Goal: Task Accomplishment & Management: Use online tool/utility

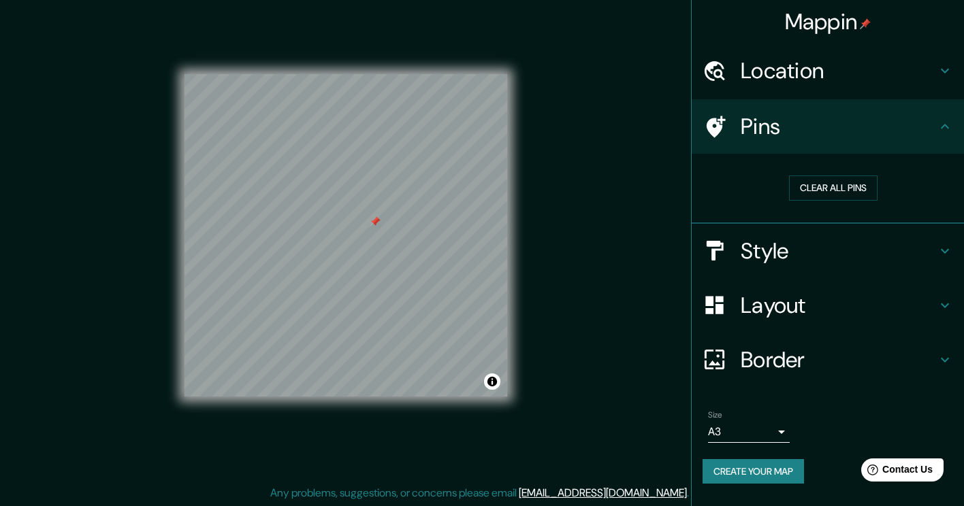
click at [741, 251] on h4 "Style" at bounding box center [839, 251] width 196 height 27
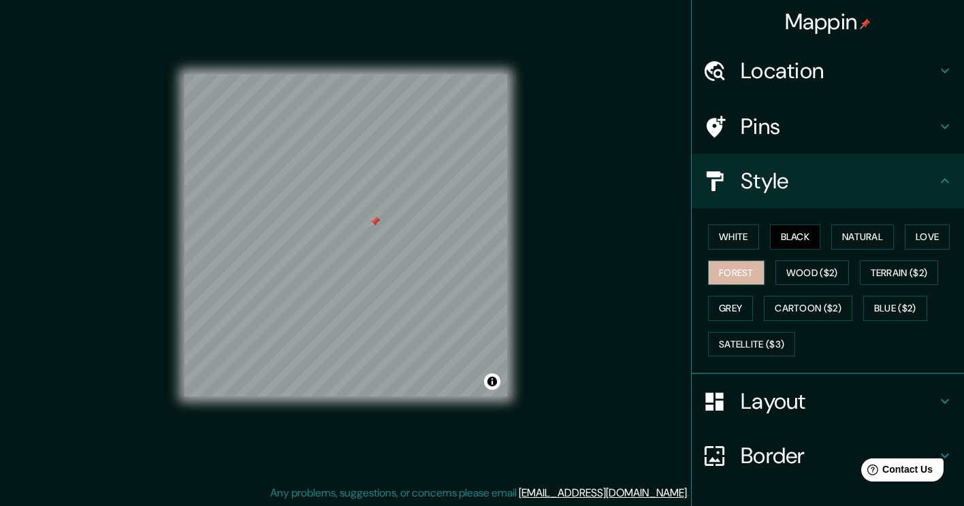
click at [737, 274] on button "Forest" at bounding box center [736, 273] width 57 height 25
click at [732, 246] on button "White" at bounding box center [733, 237] width 51 height 25
click at [775, 242] on button "Black" at bounding box center [795, 237] width 51 height 25
click at [708, 240] on button "White" at bounding box center [733, 237] width 51 height 25
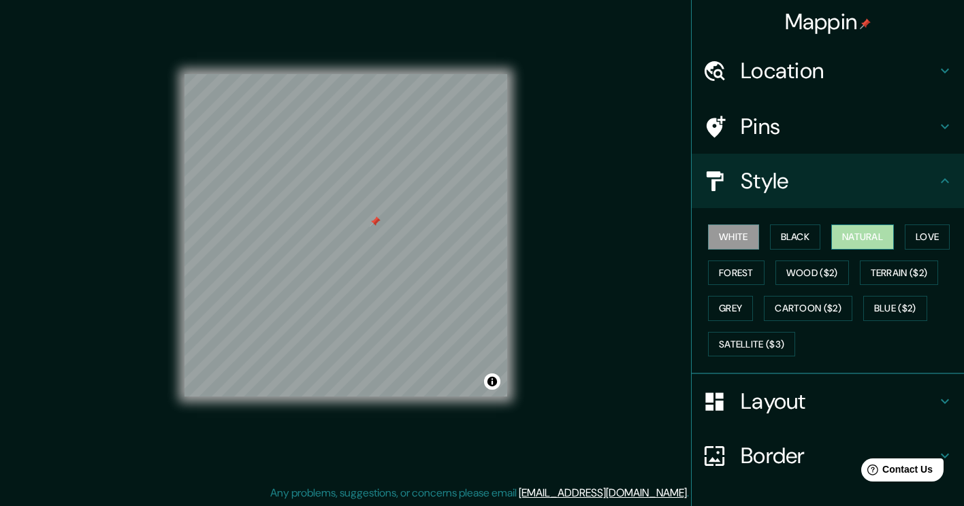
click at [848, 237] on button "Natural" at bounding box center [862, 237] width 63 height 25
click at [906, 236] on button "Love" at bounding box center [927, 237] width 45 height 25
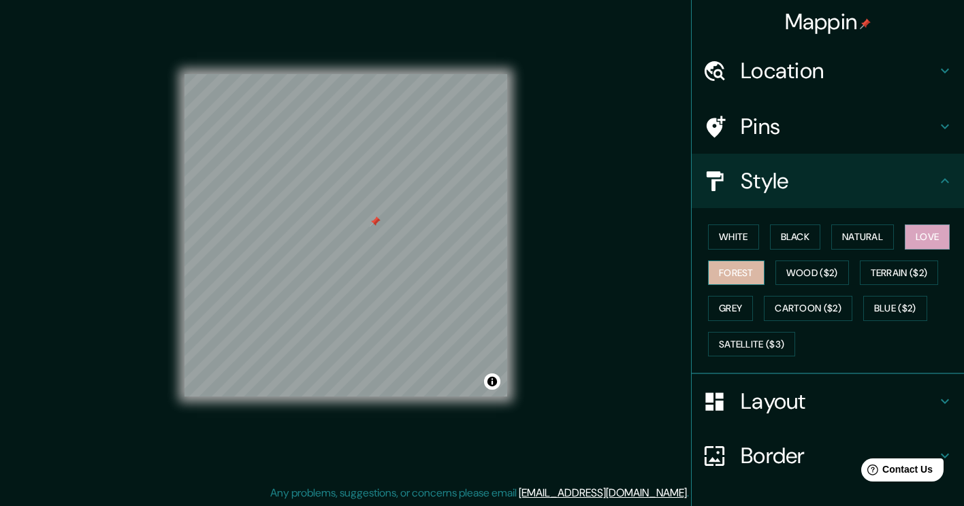
click at [739, 271] on button "Forest" at bounding box center [736, 273] width 57 height 25
click at [786, 238] on button "Black" at bounding box center [795, 237] width 51 height 25
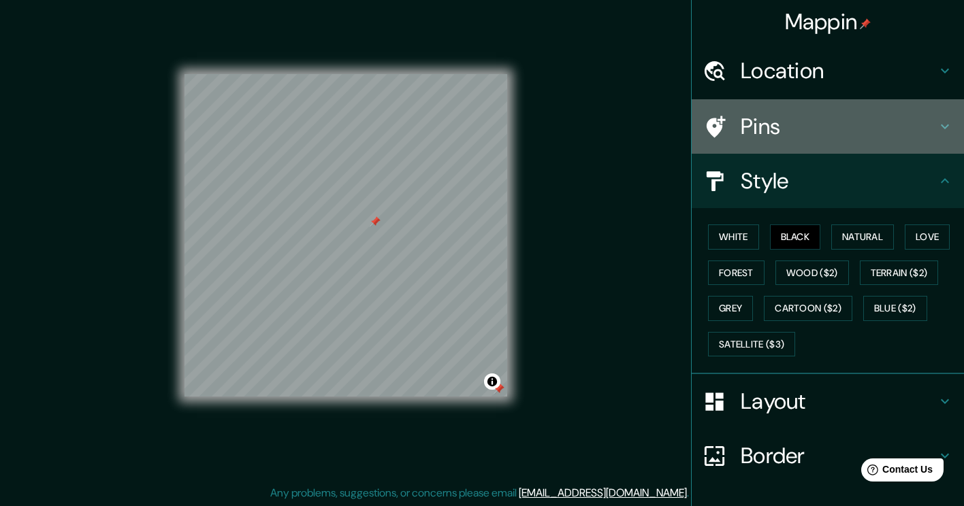
click at [759, 141] on div "Pins" at bounding box center [828, 126] width 272 height 54
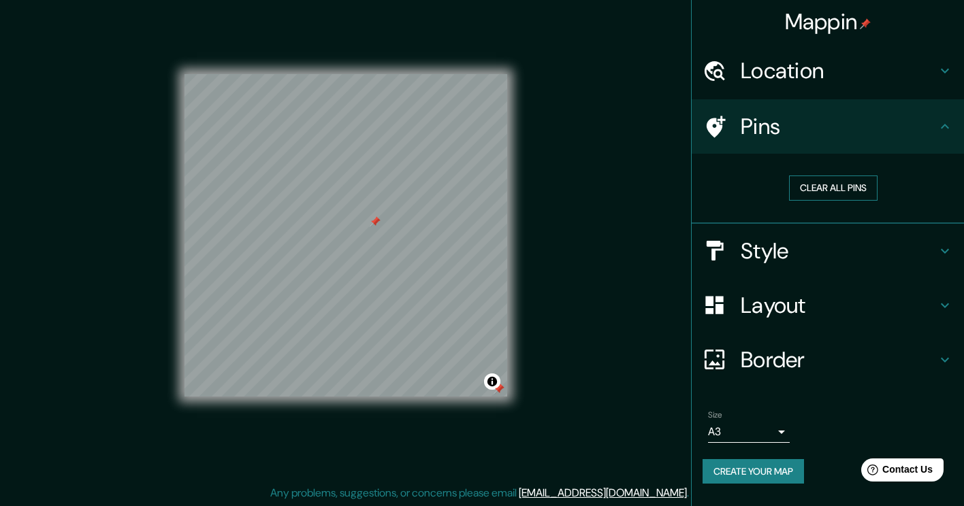
click at [805, 187] on button "Clear all pins" at bounding box center [833, 188] width 88 height 25
click at [492, 380] on button "Toggle attribution" at bounding box center [492, 382] width 16 height 16
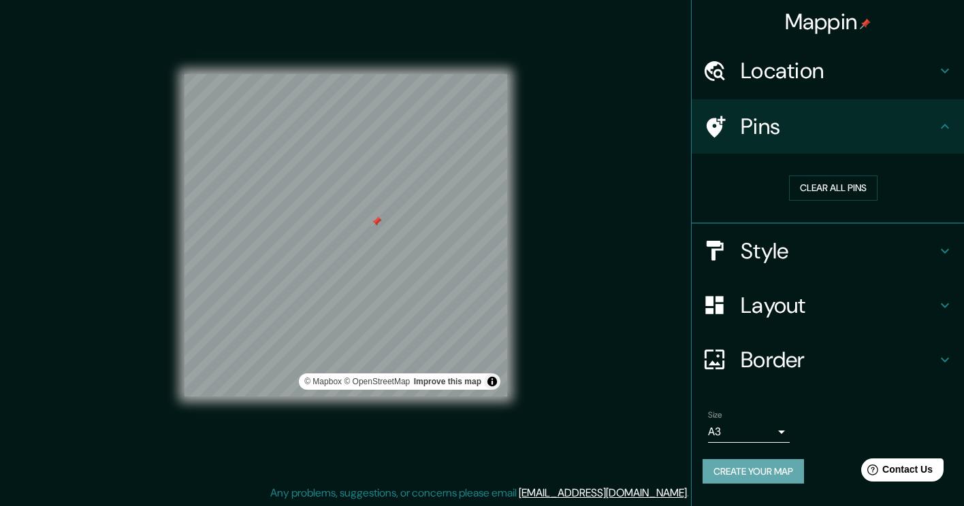
click at [739, 476] on button "Create your map" at bounding box center [753, 471] width 101 height 25
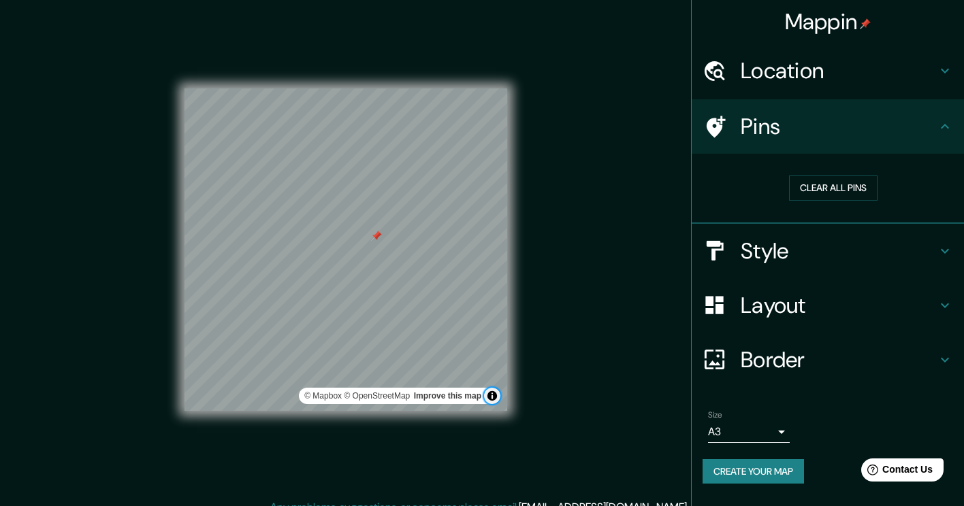
click at [491, 398] on button "Toggle attribution" at bounding box center [492, 396] width 16 height 16
click at [170, 68] on div "© Mapbox © OpenStreetMap Improve this map" at bounding box center [346, 250] width 366 height 500
